Goal: Information Seeking & Learning: Learn about a topic

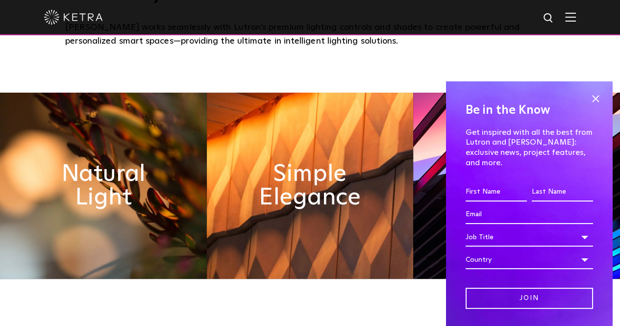
scroll to position [421, 0]
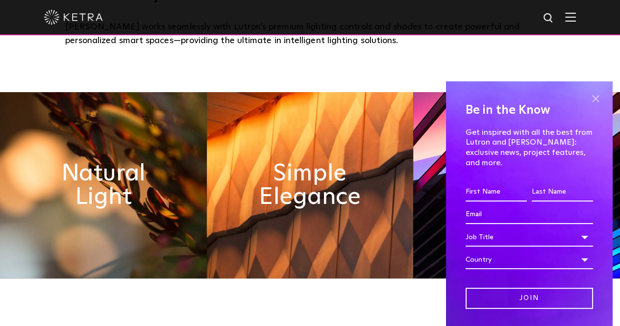
click at [591, 95] on span at bounding box center [595, 98] width 15 height 15
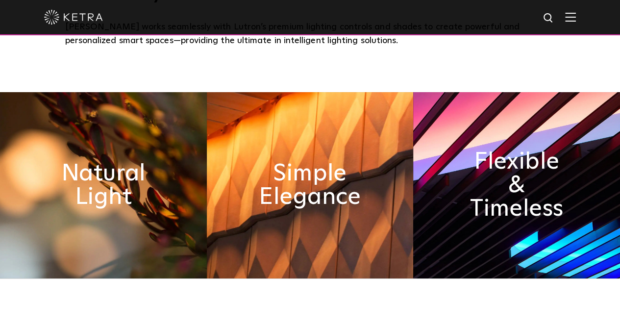
click at [576, 11] on div at bounding box center [310, 17] width 532 height 34
click at [576, 23] on div at bounding box center [310, 17] width 532 height 34
click at [552, 19] on img at bounding box center [549, 18] width 12 height 12
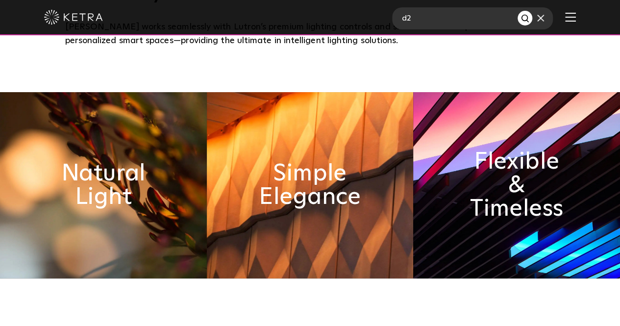
type input "d2"
click at [518, 11] on button "Search" at bounding box center [525, 18] width 15 height 15
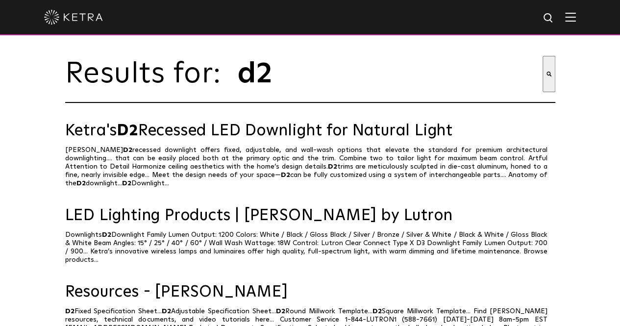
scroll to position [15, 0]
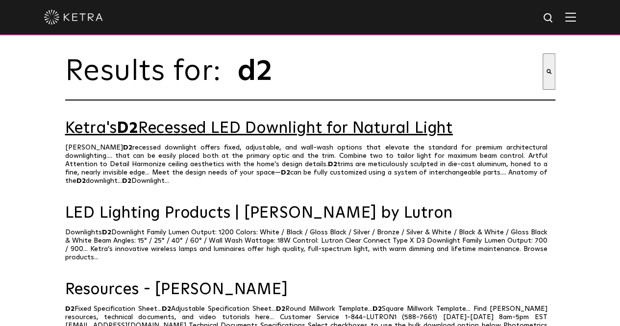
click at [244, 136] on link "Ketra's D2 Recessed LED Downlight for Natural Light" at bounding box center [310, 128] width 490 height 17
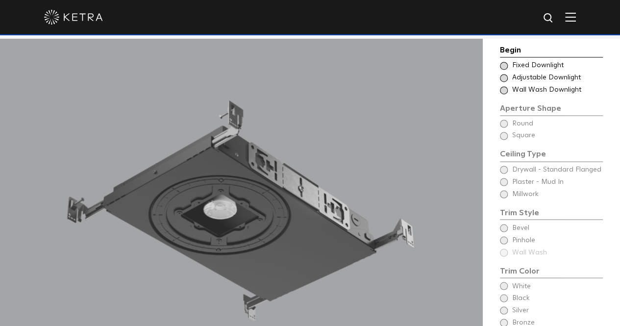
scroll to position [666, 0]
